Goal: Task Accomplishment & Management: Manage account settings

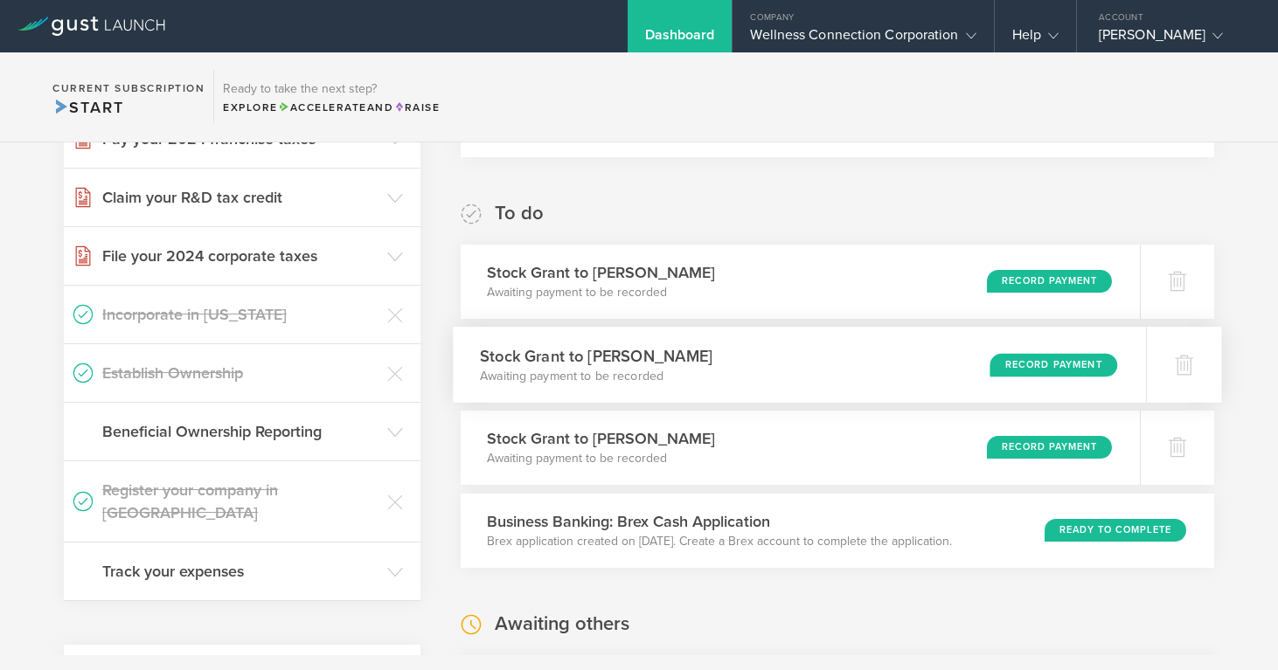
scroll to position [251, 0]
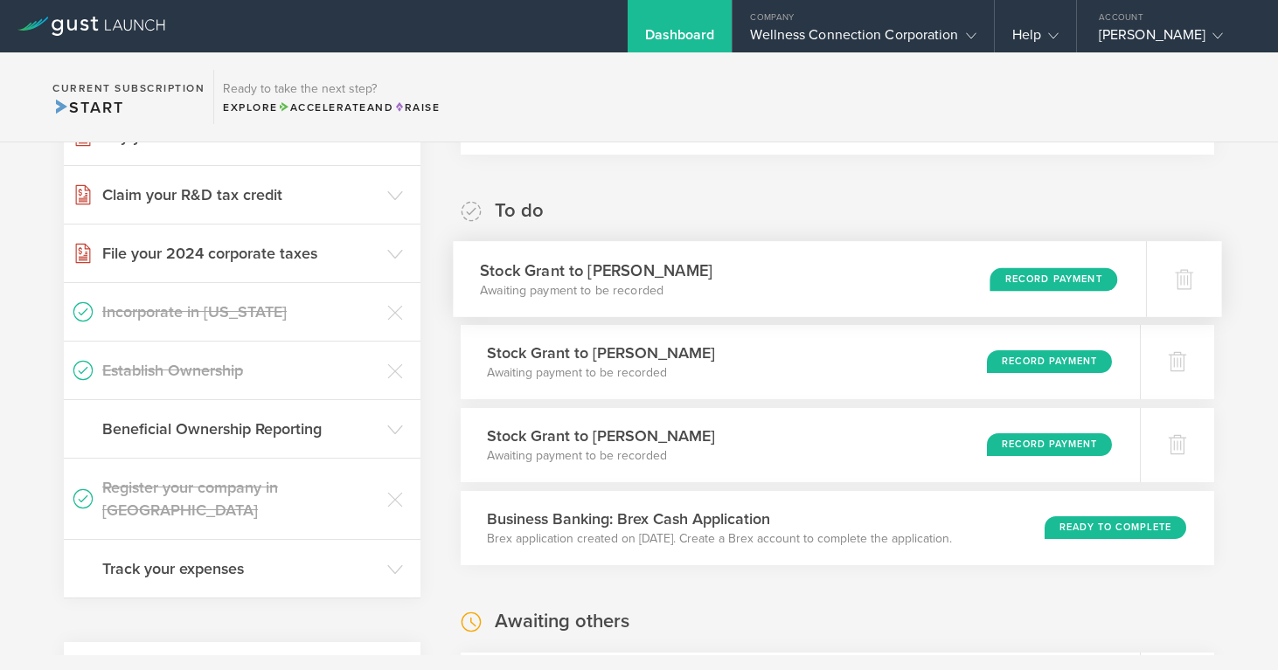
click at [1024, 278] on div "Record Payment" at bounding box center [1053, 279] width 128 height 24
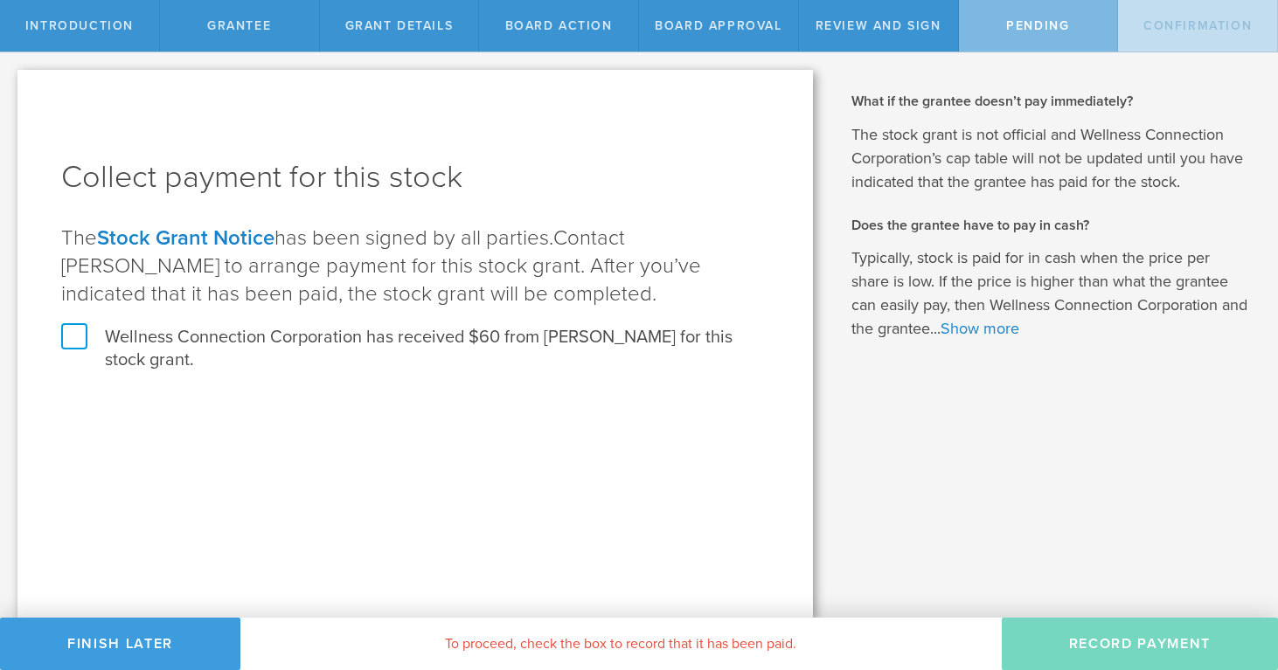
click at [81, 341] on label "Wellness Connection Corporation has received $60 from Monika Goel for this stoc…" at bounding box center [415, 348] width 708 height 45
click at [0, 0] on input "Wellness Connection Corporation has received $60 from Monika Goel for this stoc…" at bounding box center [0, 0] width 0 height 0
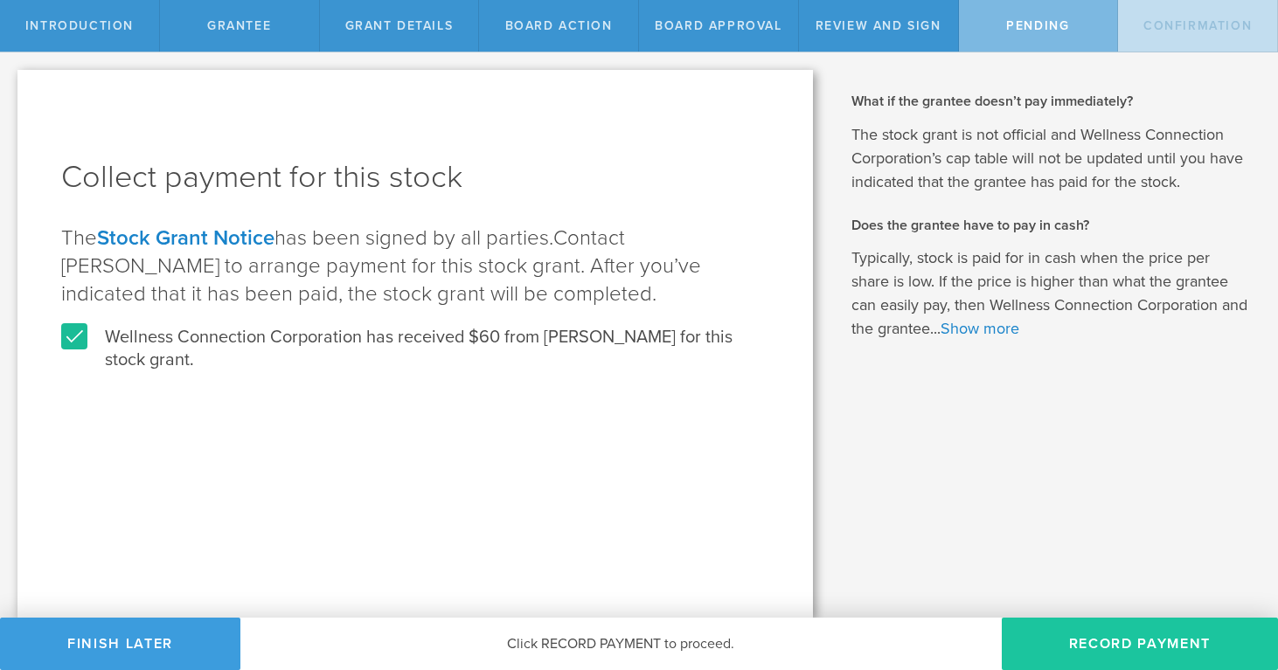
click at [1057, 635] on button "Record Payment" at bounding box center [1140, 644] width 276 height 52
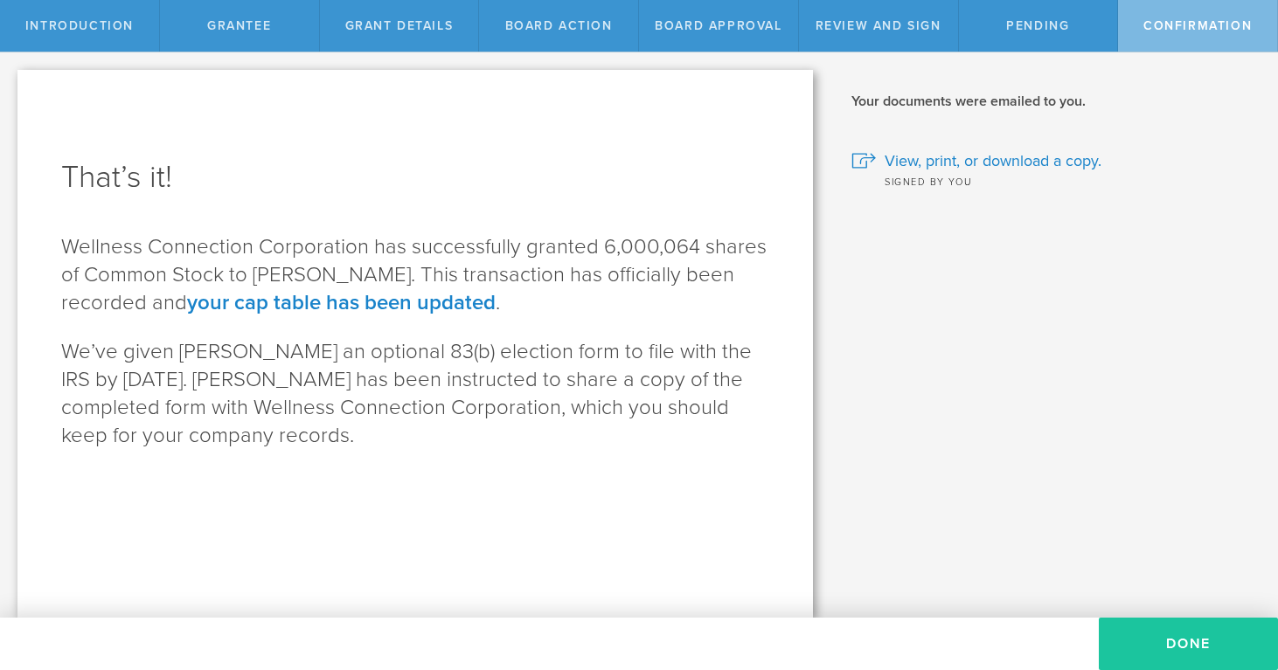
click at [1198, 636] on button "Done" at bounding box center [1188, 644] width 179 height 52
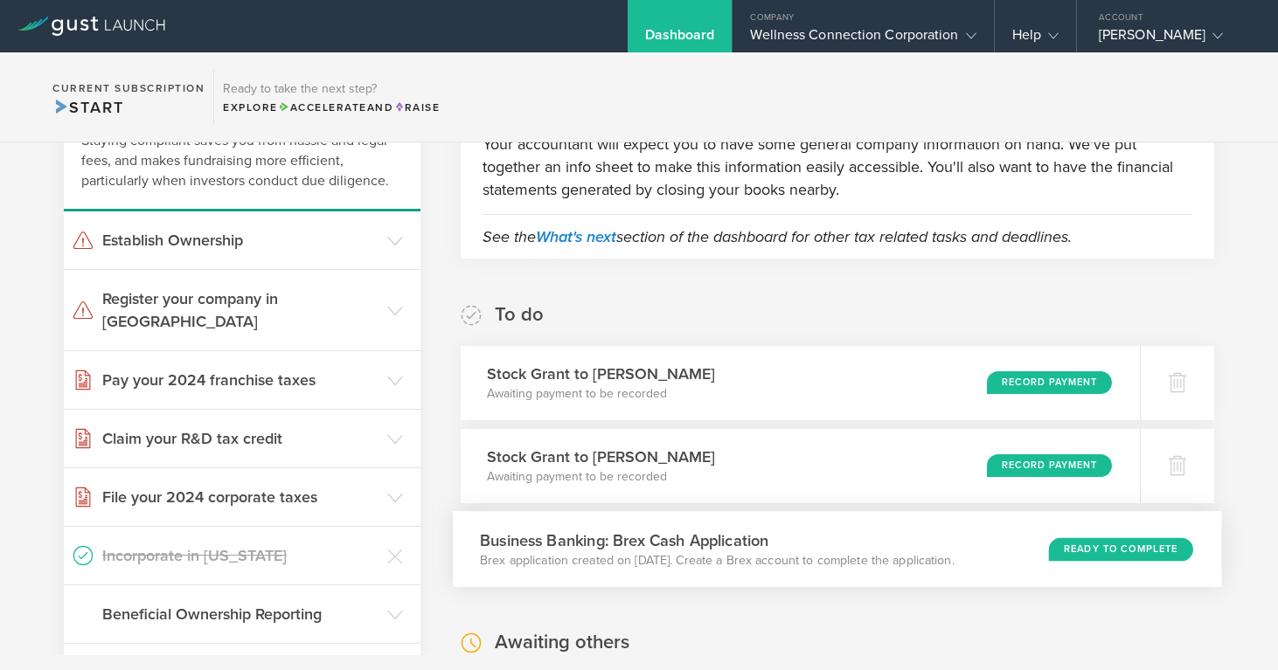
scroll to position [171, 0]
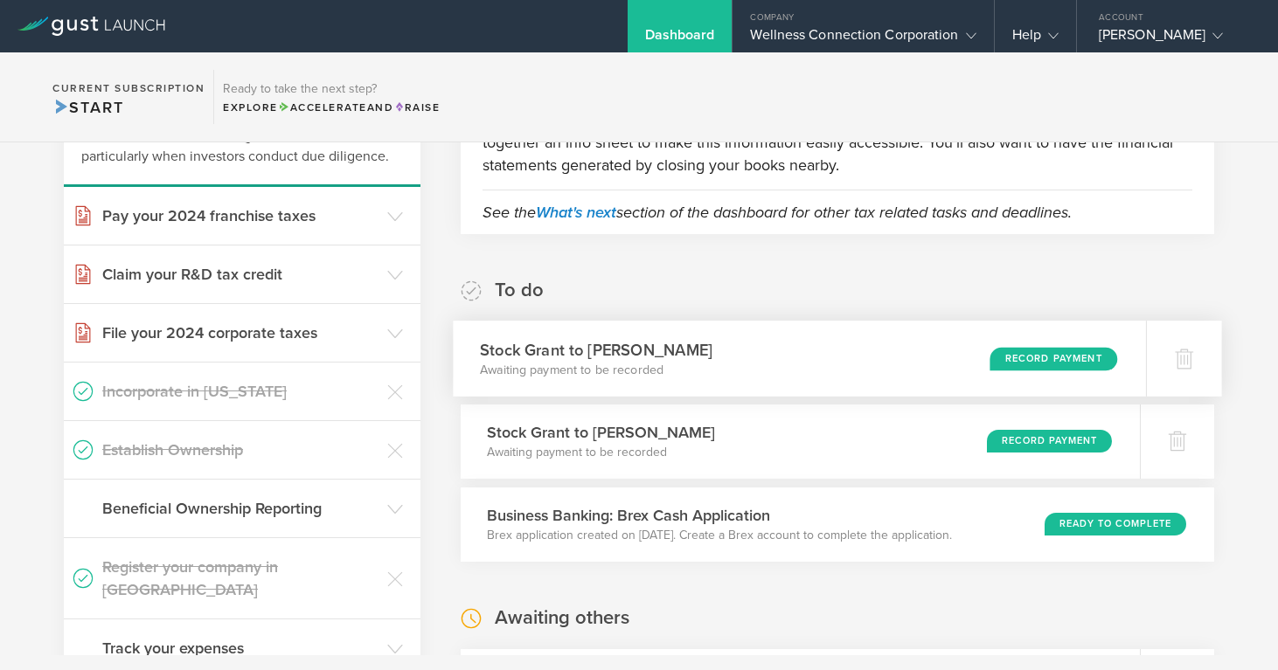
click at [1018, 358] on div "Record Payment" at bounding box center [1053, 359] width 128 height 24
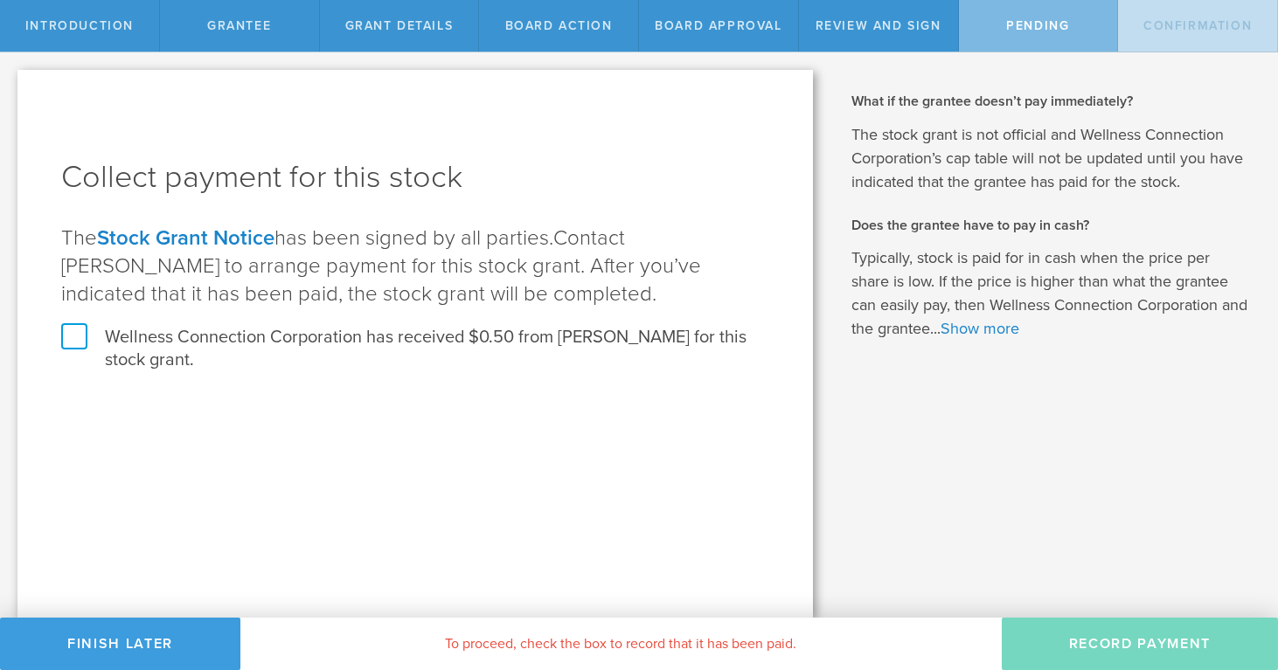
click at [82, 338] on label "Wellness Connection Corporation has received $0.50 from Jeremy Schammel for thi…" at bounding box center [415, 348] width 708 height 45
click at [0, 0] on input "Wellness Connection Corporation has received $0.50 from Jeremy Schammel for thi…" at bounding box center [0, 0] width 0 height 0
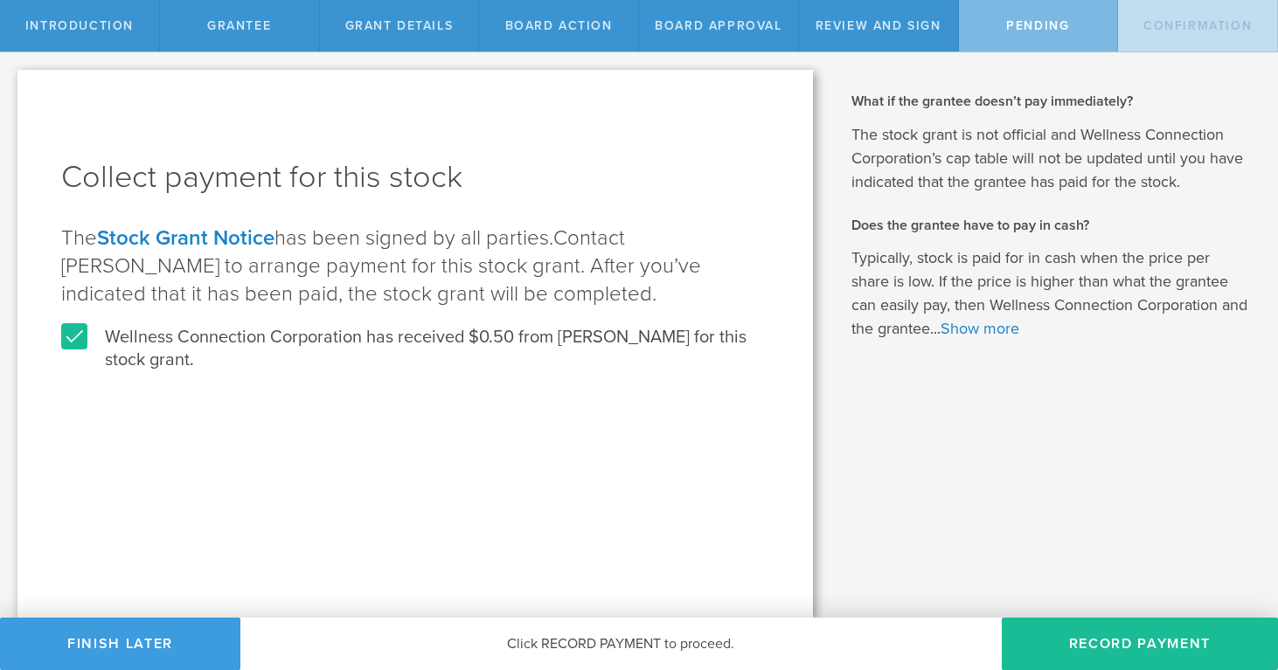
drag, startPoint x: 1058, startPoint y: 643, endPoint x: 891, endPoint y: 608, distance: 171.4
click at [1056, 643] on button "Record Payment" at bounding box center [1140, 644] width 276 height 52
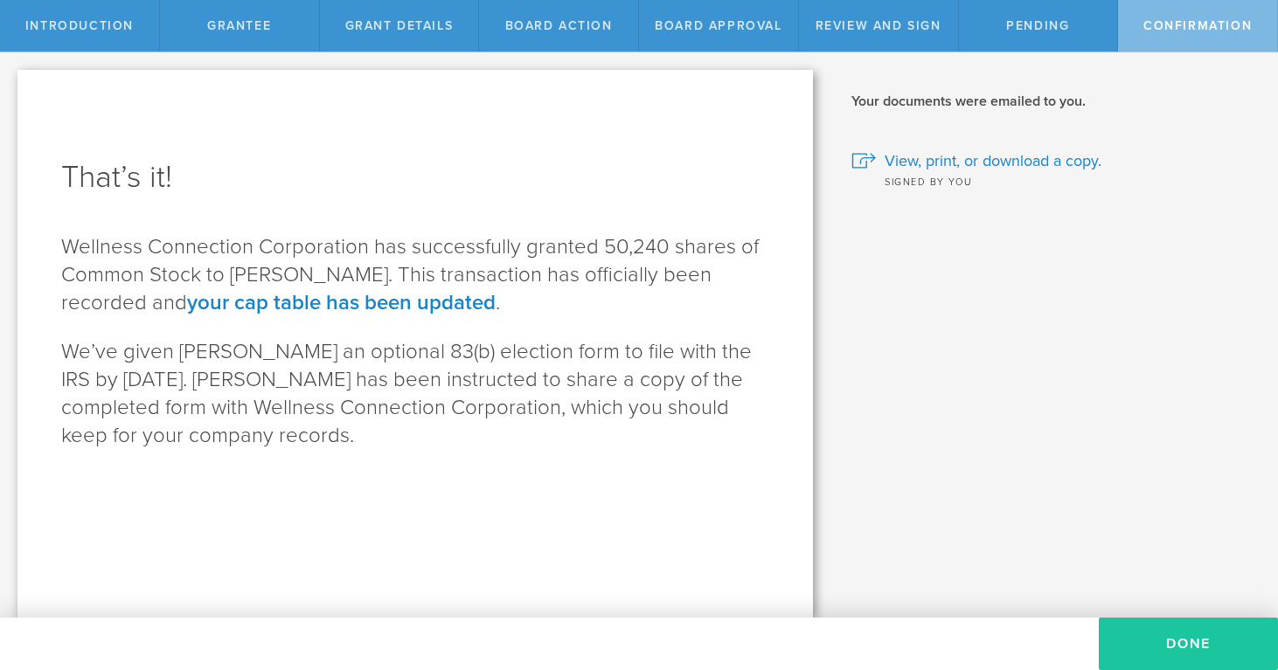
click at [1203, 646] on button "Done" at bounding box center [1188, 644] width 179 height 52
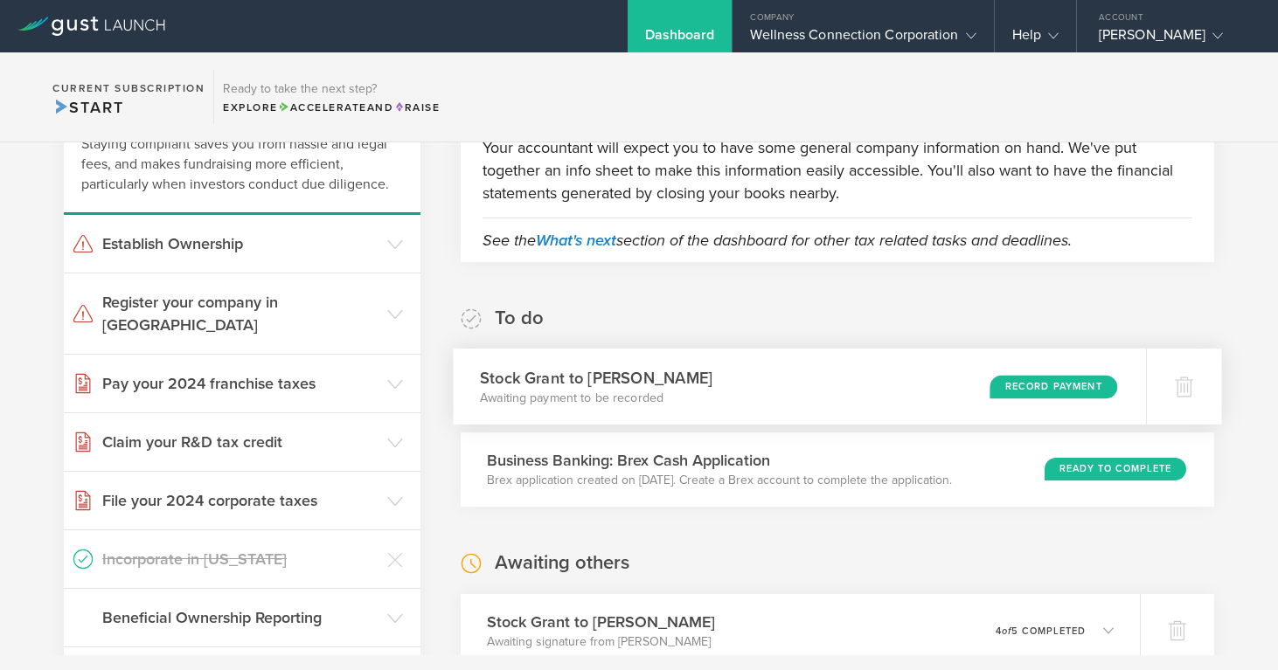
scroll to position [150, 0]
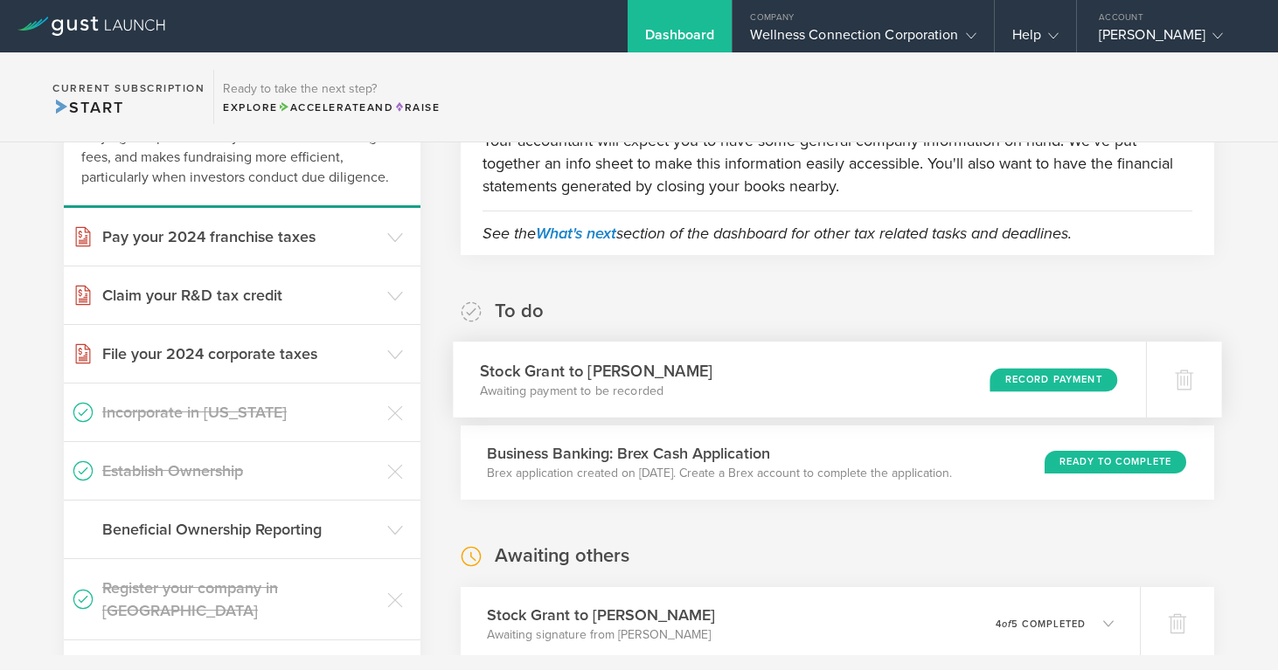
click at [1025, 383] on div "Record Payment" at bounding box center [1053, 380] width 128 height 24
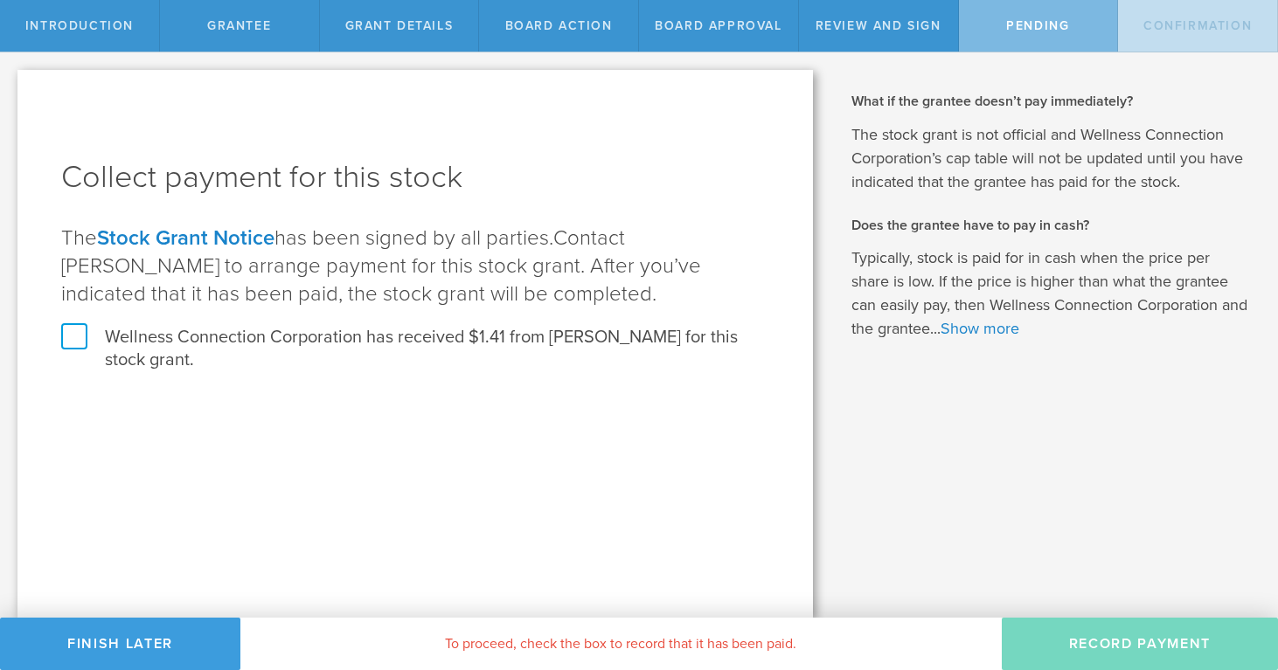
click at [77, 333] on label "Wellness Connection Corporation has received $1.41 from Vivek Goel for this sto…" at bounding box center [415, 348] width 708 height 45
click at [0, 0] on input "Wellness Connection Corporation has received $1.41 from Vivek Goel for this sto…" at bounding box center [0, 0] width 0 height 0
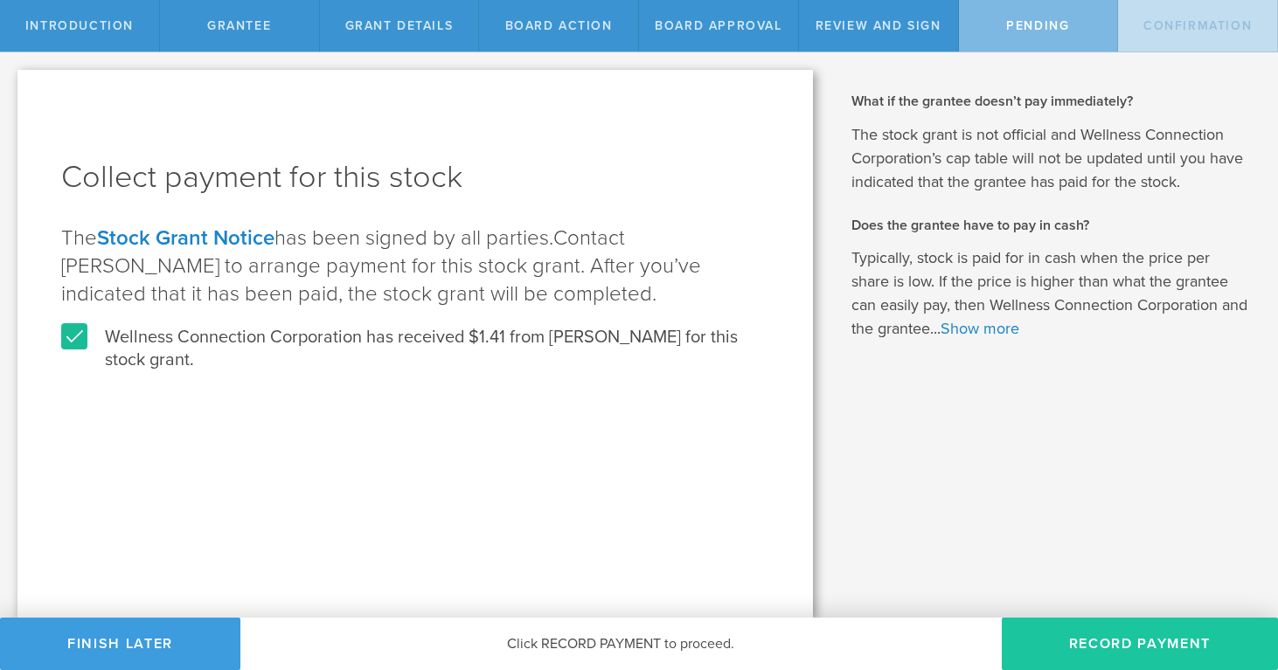
click at [1087, 642] on button "Record Payment" at bounding box center [1140, 644] width 276 height 52
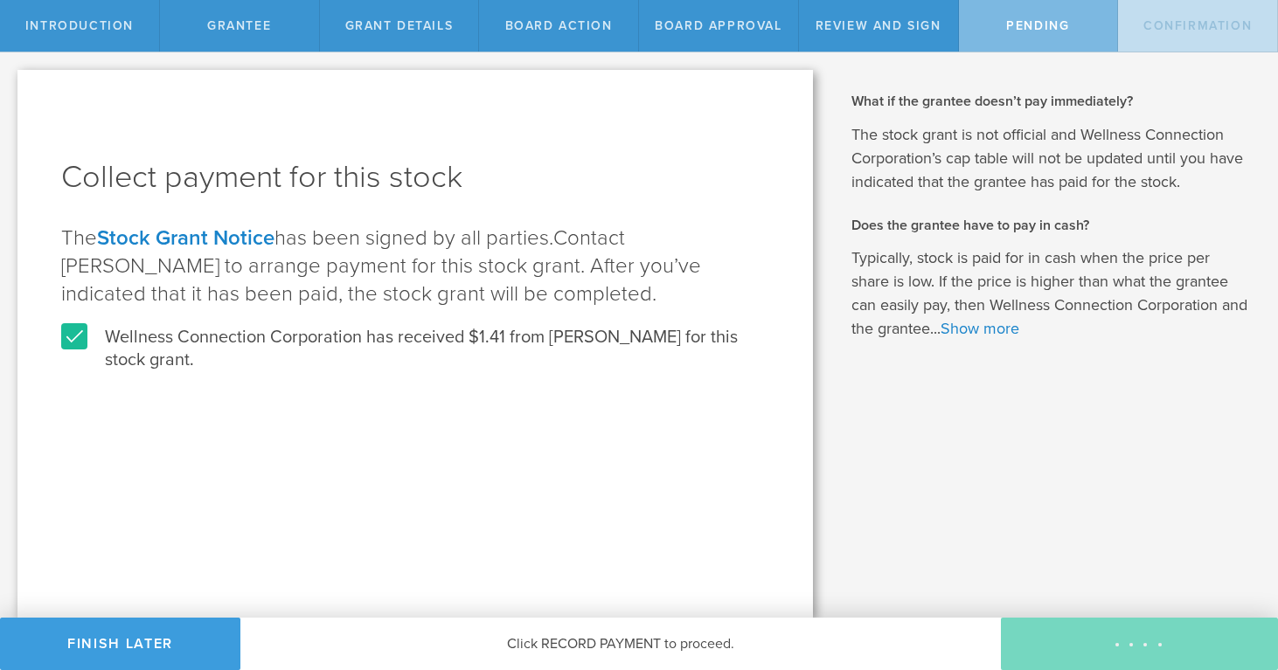
scroll to position [1, 0]
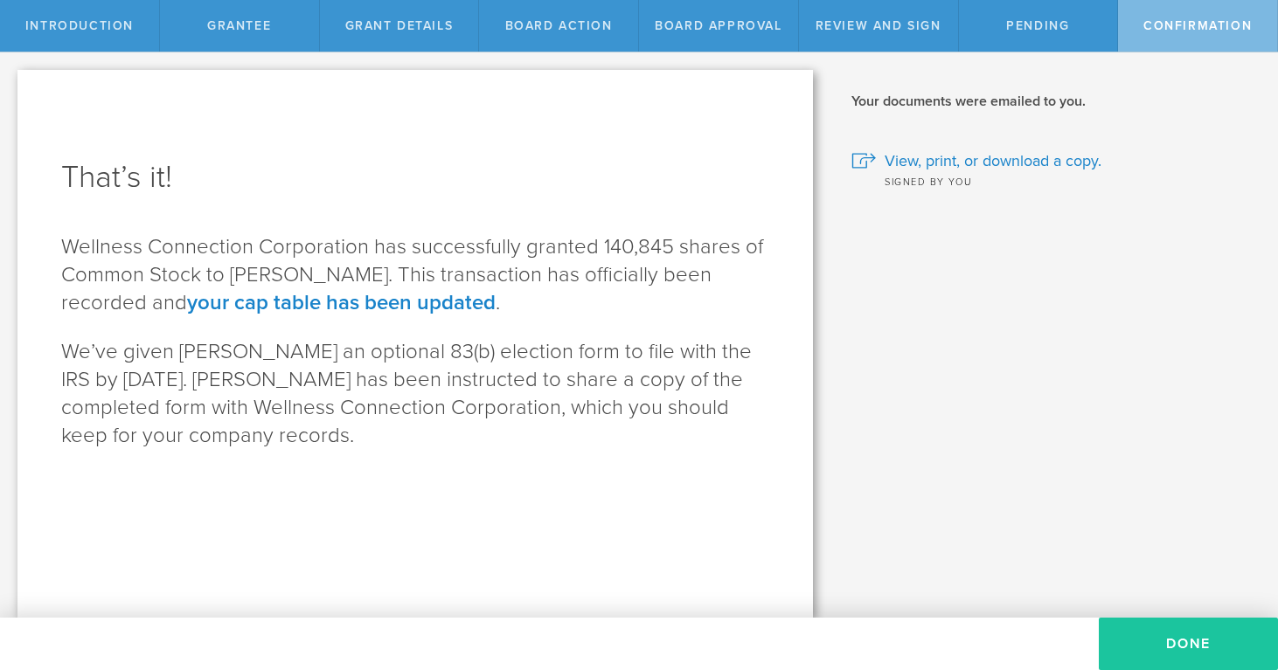
click at [1174, 642] on button "Done" at bounding box center [1188, 644] width 179 height 52
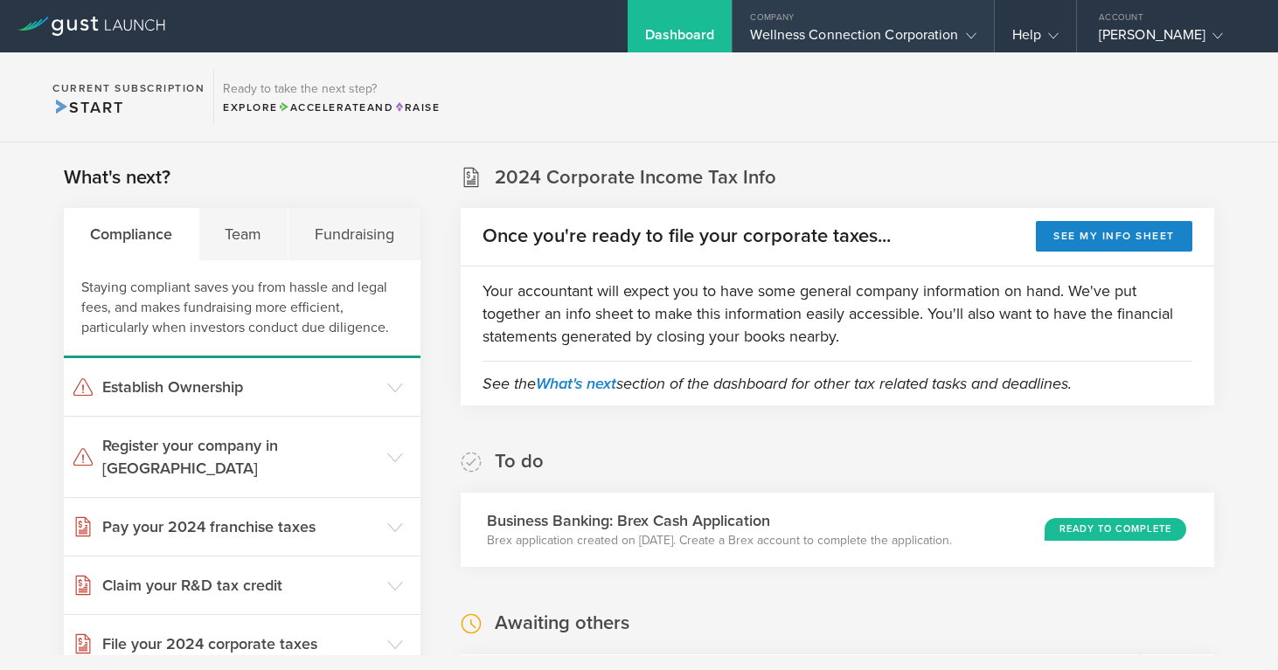
click at [807, 39] on div "Wellness Connection Corporation" at bounding box center [862, 39] width 225 height 26
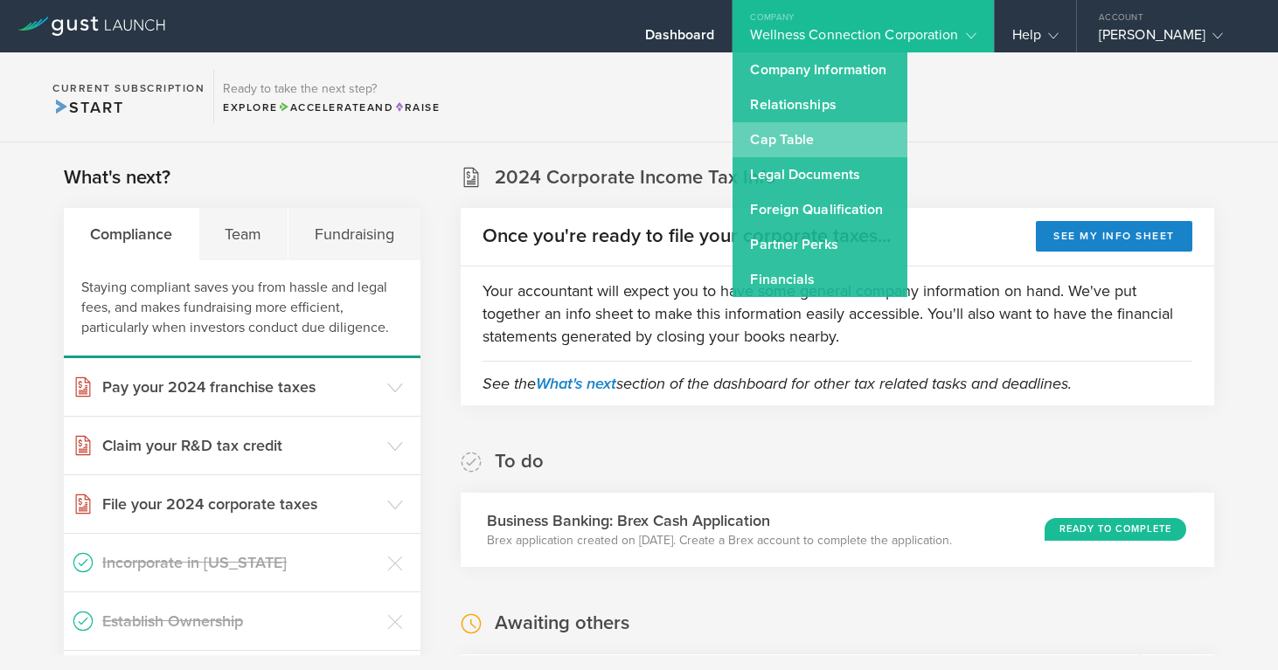
click at [790, 136] on link "Cap Table" at bounding box center [819, 139] width 175 height 35
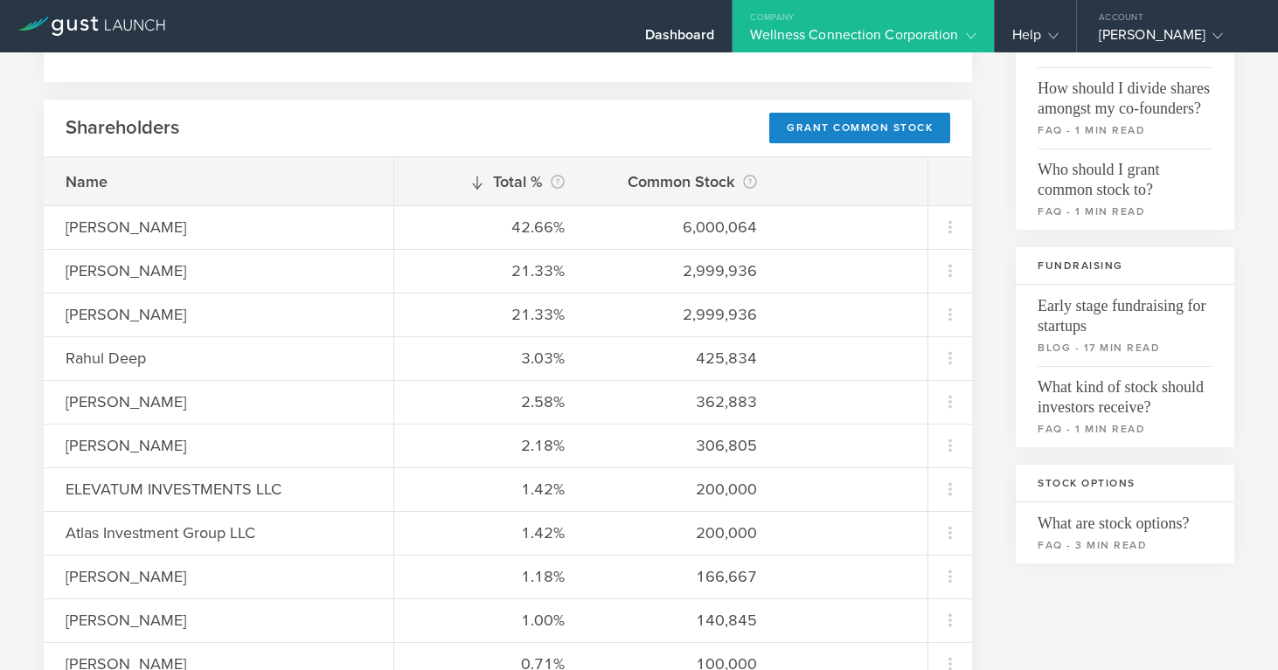
scroll to position [229, 0]
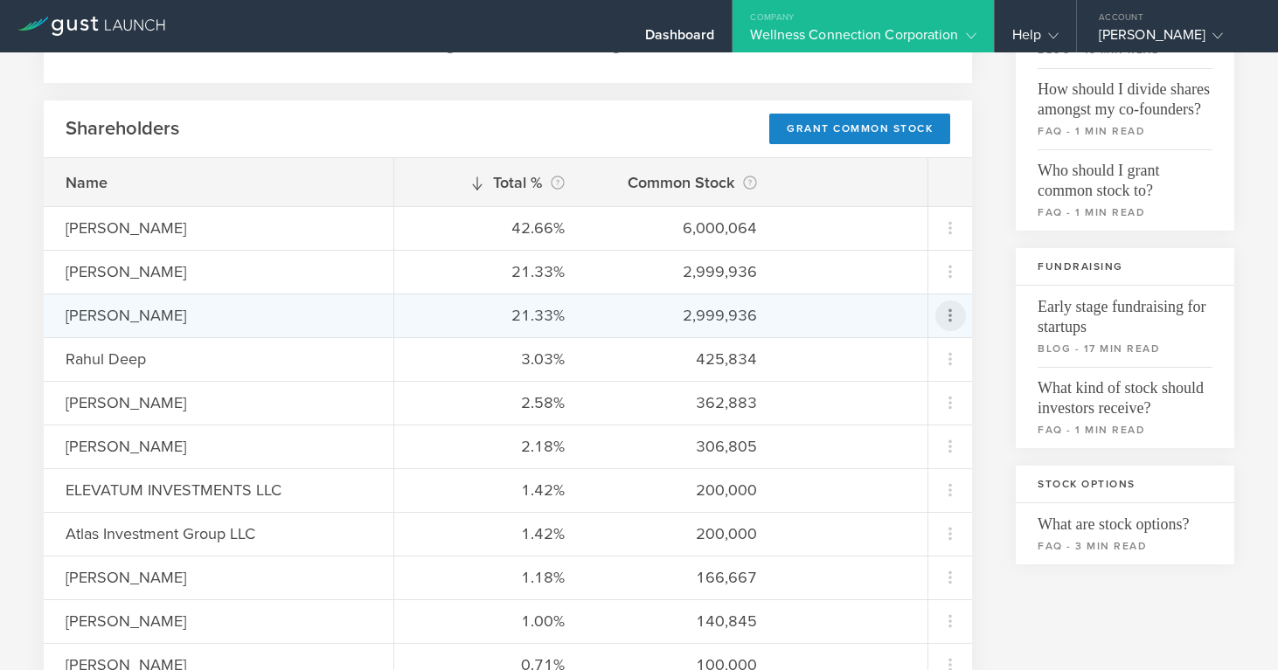
click at [944, 312] on icon at bounding box center [950, 315] width 21 height 21
click at [950, 229] on md-backdrop at bounding box center [639, 335] width 1278 height 670
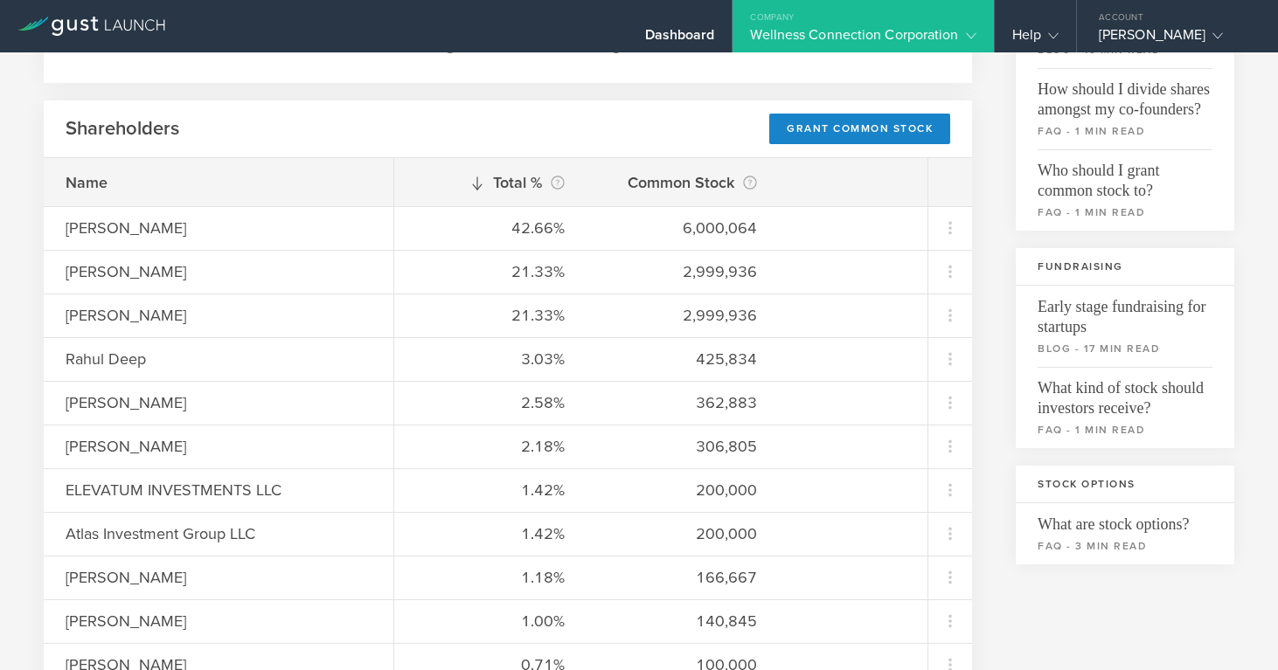
scroll to position [0, 1]
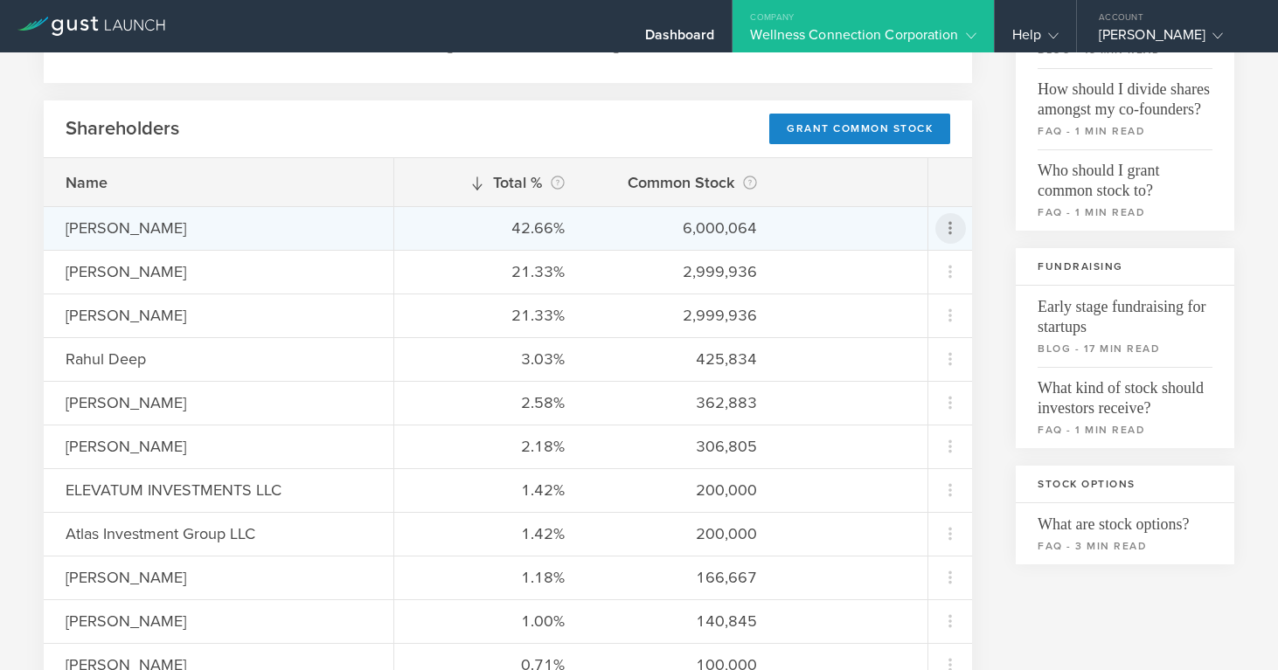
click at [950, 229] on icon at bounding box center [949, 228] width 3 height 13
click at [524, 132] on md-backdrop at bounding box center [639, 335] width 1278 height 670
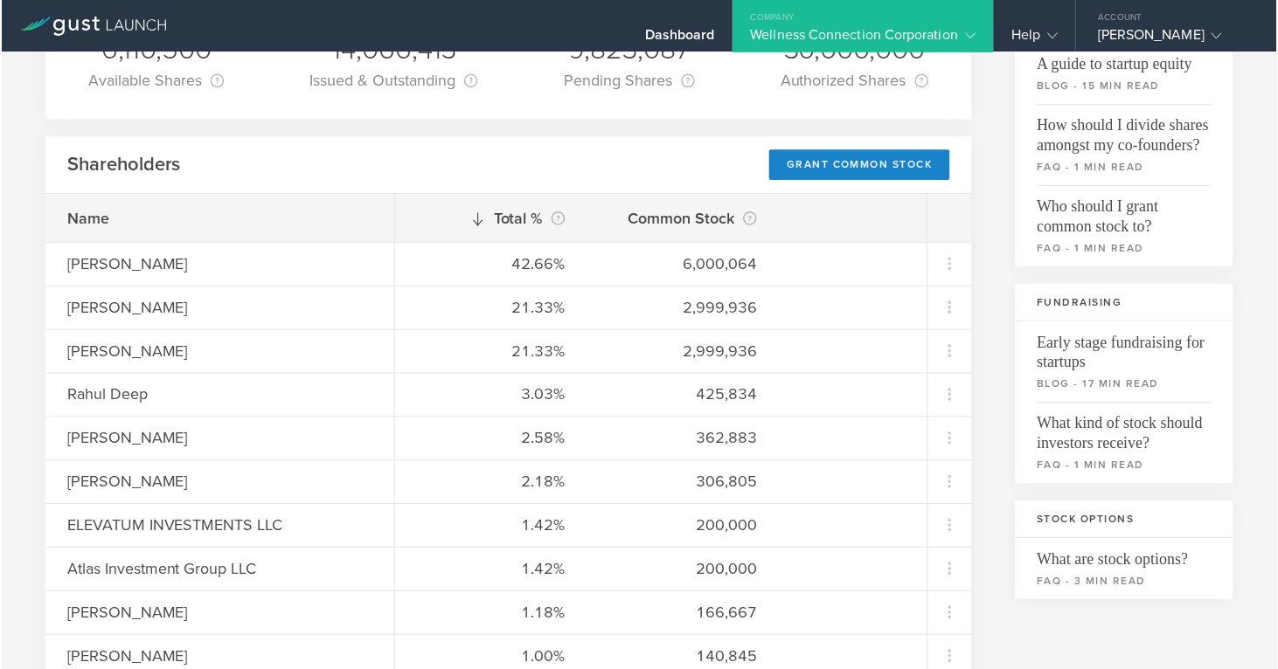
scroll to position [195, 0]
